Goal: Task Accomplishment & Management: Use online tool/utility

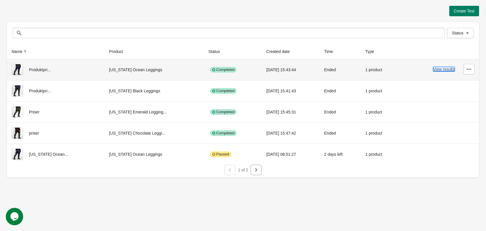
click at [447, 69] on button "View results" at bounding box center [444, 69] width 22 height 5
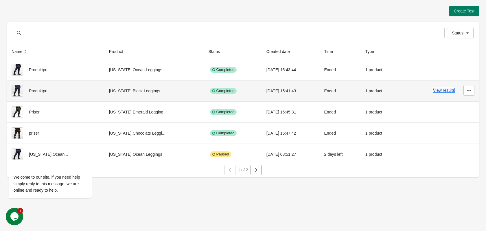
click at [449, 91] on button "View results" at bounding box center [444, 90] width 22 height 5
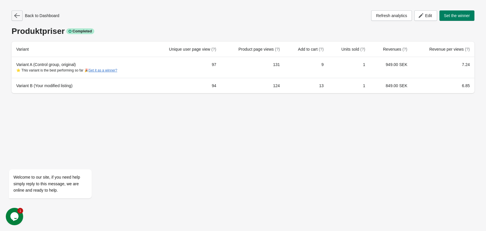
click at [20, 17] on button "button" at bounding box center [17, 15] width 11 height 10
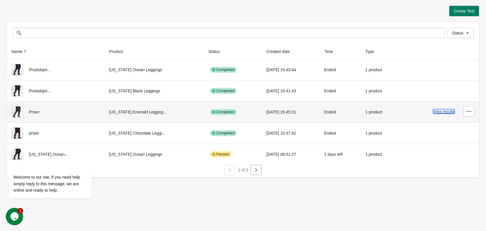
click at [437, 114] on button "View results" at bounding box center [444, 111] width 22 height 5
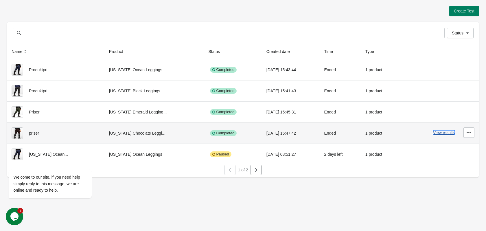
click at [440, 134] on button "View results" at bounding box center [444, 132] width 22 height 5
